Goal: Task Accomplishment & Management: Use online tool/utility

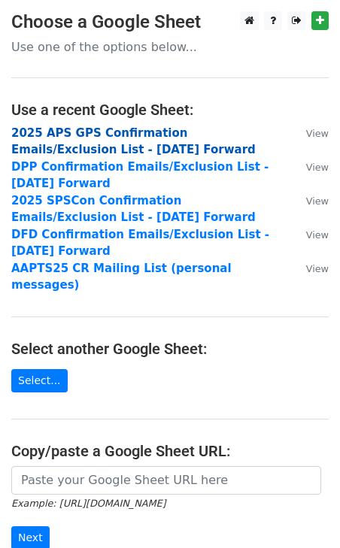
click at [147, 129] on strong "2025 APS GPS Confirmation Emails/Exclusion List - [DATE] Forward" at bounding box center [133, 141] width 244 height 31
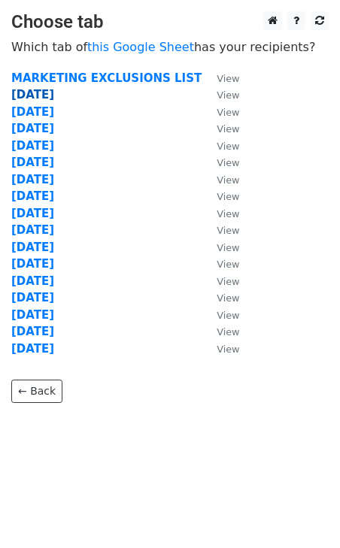
click at [39, 94] on strong "8.25.25" at bounding box center [32, 95] width 43 height 14
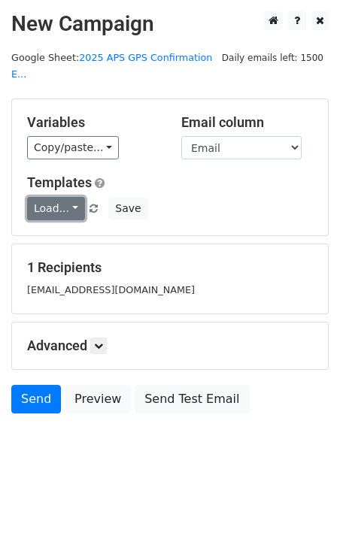
click at [68, 197] on link "Load..." at bounding box center [56, 208] width 58 height 23
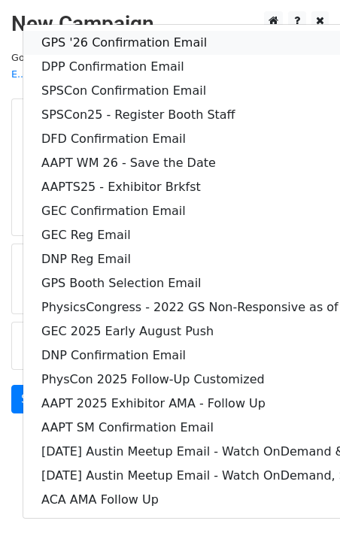
click at [102, 31] on link "GPS '26 Confirmation Email" at bounding box center [313, 43] width 580 height 24
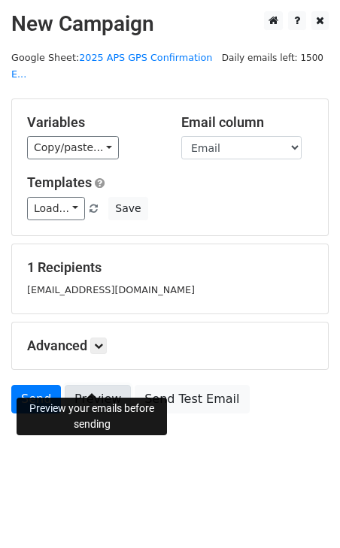
click at [91, 387] on link "Preview" at bounding box center [98, 399] width 66 height 29
click at [101, 385] on link "Preview" at bounding box center [98, 399] width 66 height 29
